Goal: Task Accomplishment & Management: Use online tool/utility

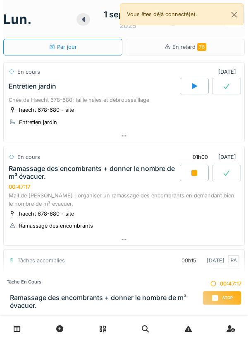
click at [95, 175] on div "Ramassage des encombrants + donner le nombre de m³ évacuer." at bounding box center [93, 173] width 169 height 16
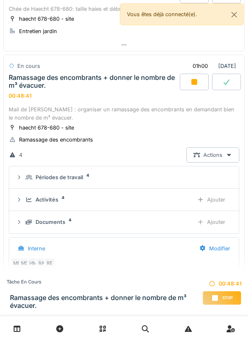
scroll to position [126, 0]
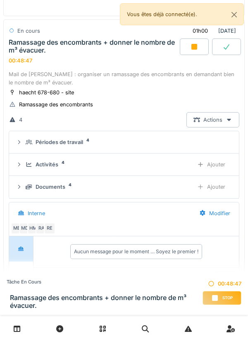
click at [228, 117] on icon at bounding box center [229, 119] width 7 height 5
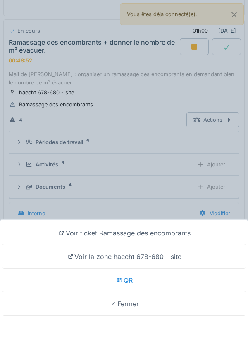
click at [157, 93] on div "Voir ticket Ramassage des encombrants Voir la zone haecht 678-680 - site QR Fer…" at bounding box center [124, 170] width 248 height 341
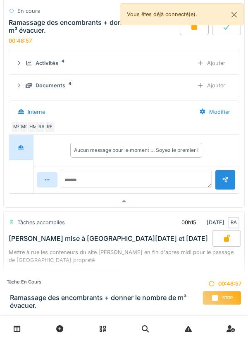
scroll to position [228, 0]
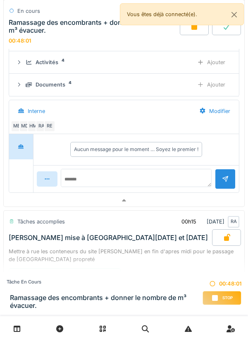
click at [51, 177] on div at bounding box center [47, 178] width 21 height 15
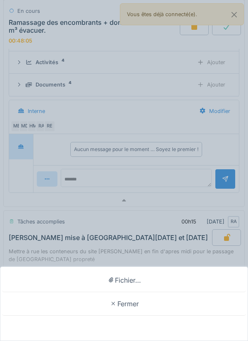
click at [144, 77] on div "Fichier… [GEOGRAPHIC_DATA]" at bounding box center [124, 170] width 248 height 341
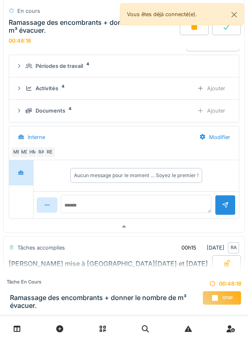
scroll to position [201, 0]
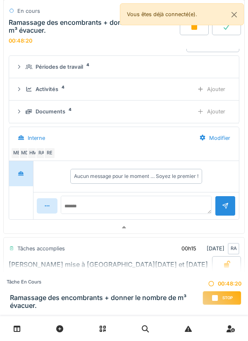
click at [204, 90] on div "Ajouter" at bounding box center [211, 88] width 42 height 15
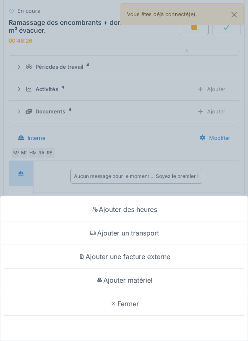
click at [155, 277] on div "Ajouter matériel" at bounding box center [124, 280] width 244 height 24
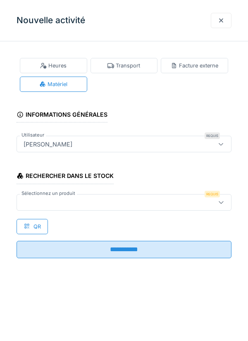
click at [112, 201] on div at bounding box center [110, 202] width 180 height 9
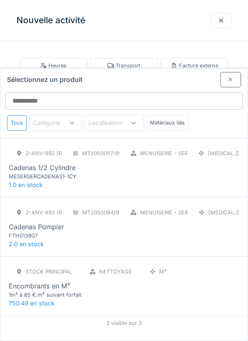
click at [48, 291] on div "1m³ à 85 €:m³ suivant forfait" at bounding box center [58, 295] width 99 height 8
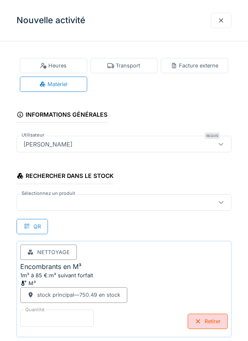
click at [45, 315] on input "*" at bounding box center [57, 317] width 74 height 17
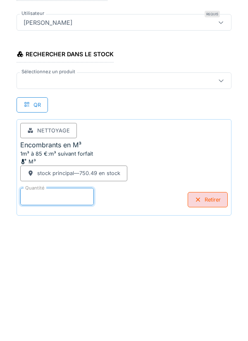
scroll to position [43, 0]
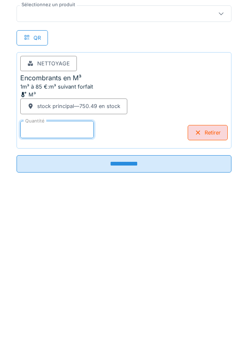
type input "*"
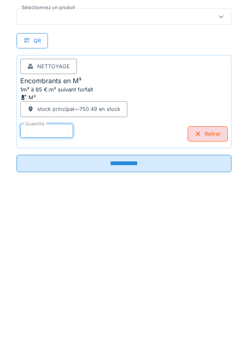
click at [130, 305] on input "**********" at bounding box center [124, 308] width 215 height 17
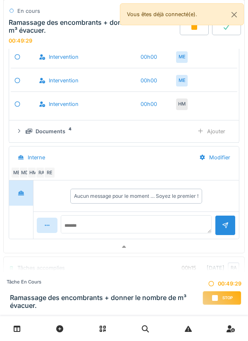
scroll to position [308, 0]
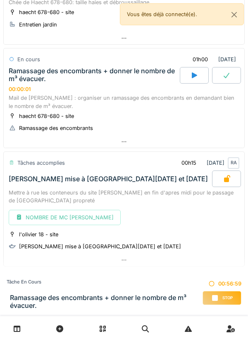
scroll to position [125, 0]
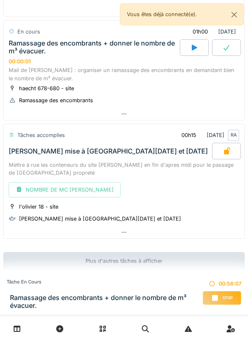
click at [218, 295] on icon at bounding box center [215, 297] width 8 height 7
click at [219, 296] on icon at bounding box center [215, 297] width 8 height 7
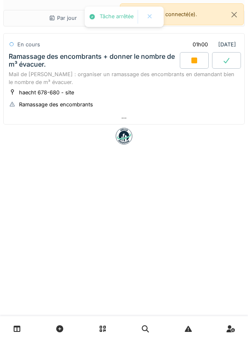
scroll to position [0, 0]
